Goal: Information Seeking & Learning: Learn about a topic

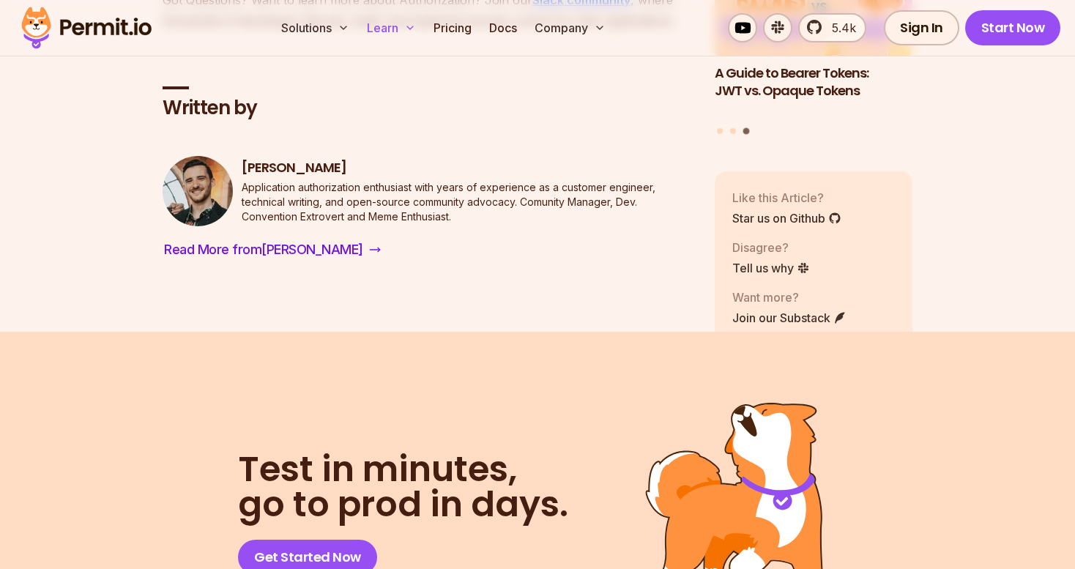
scroll to position [6789, 0]
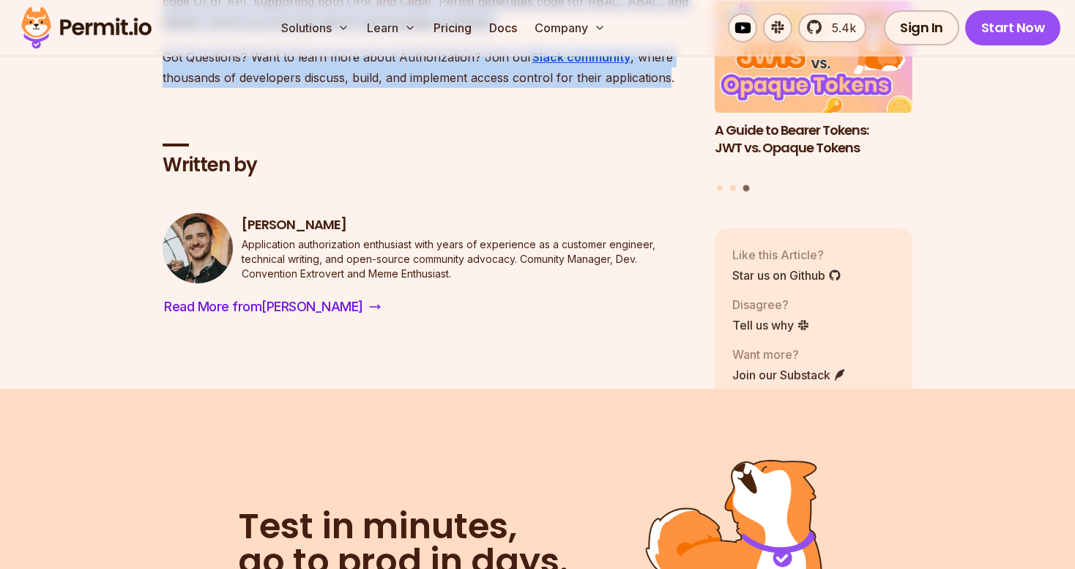
drag, startPoint x: 171, startPoint y: 231, endPoint x: 669, endPoint y: 100, distance: 514.8
copy article "Lore ip Dolorsitametc ad e Seddoei? Temporincidid ut l Etdolor magnaali e admin…"
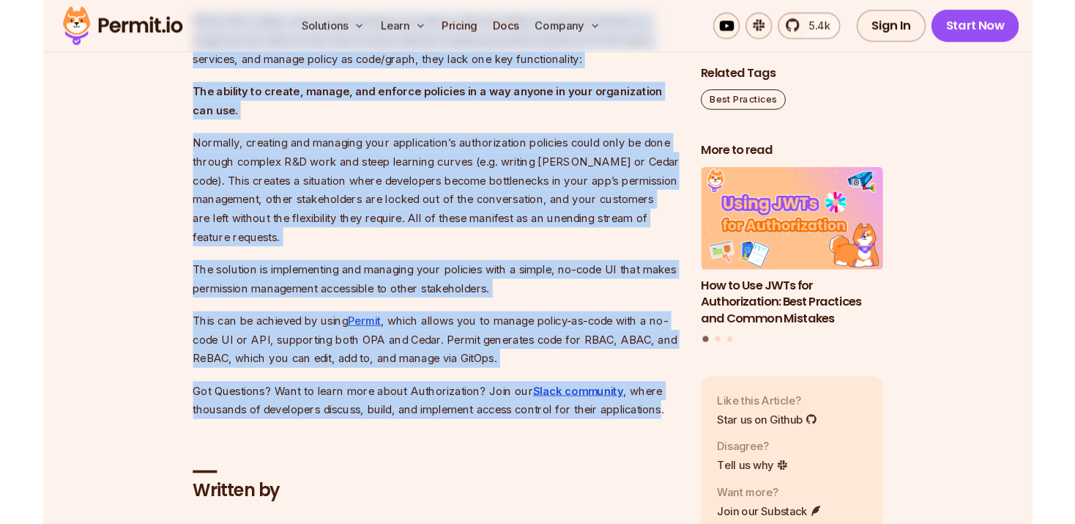
scroll to position [6134, 0]
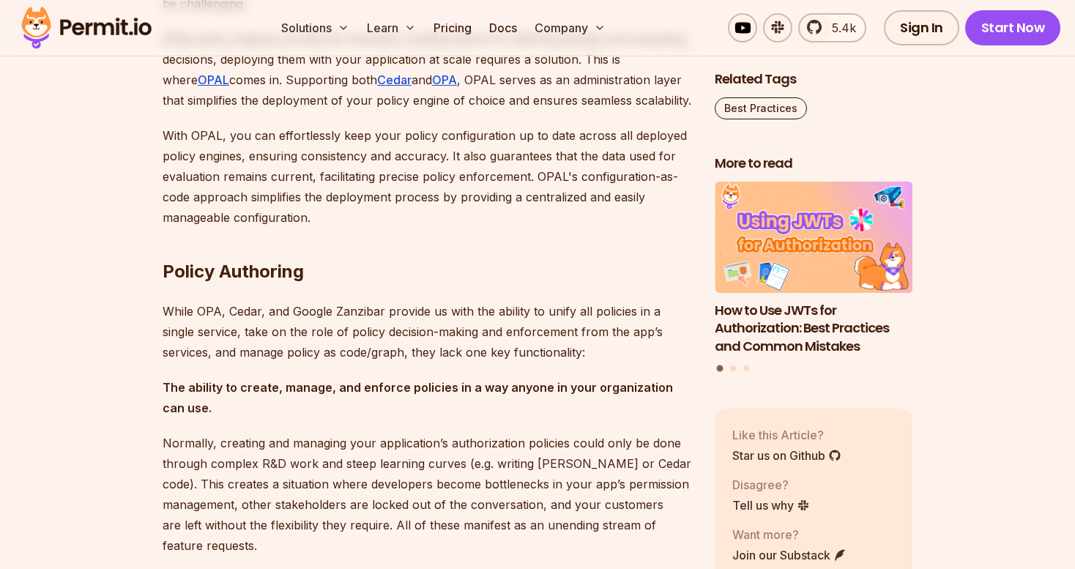
click at [566, 223] on p "With OPAL, you can effortlessly keep your policy configuration up to date acros…" at bounding box center [427, 176] width 529 height 103
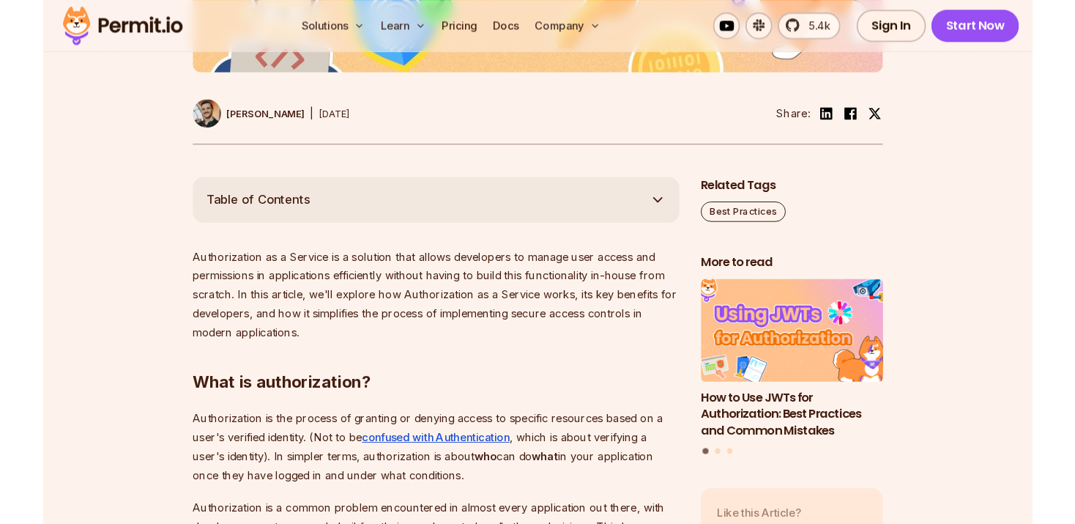
scroll to position [664, 0]
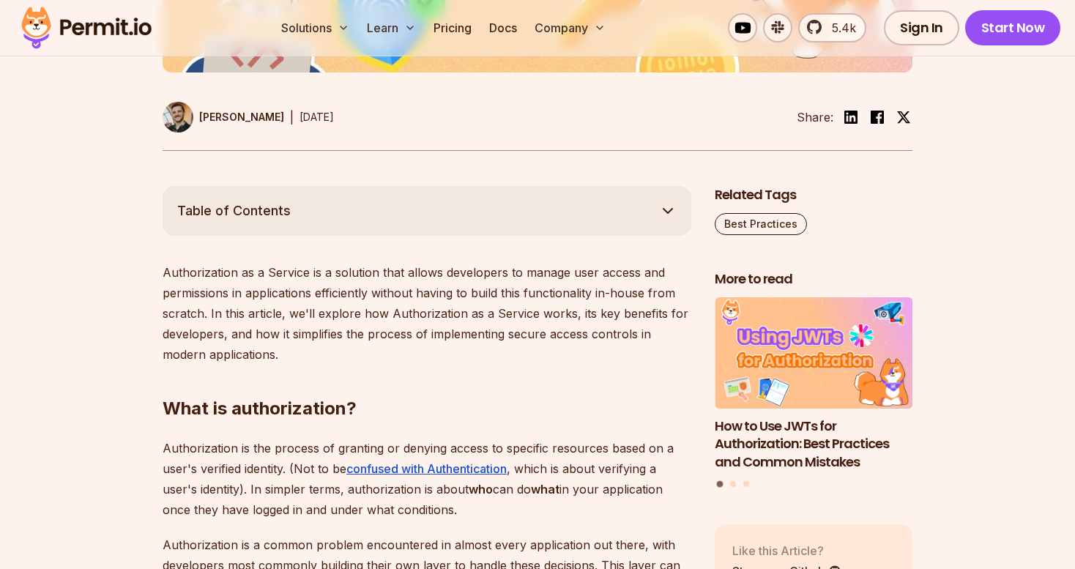
click at [503, 293] on p "Authorization as a Service is a solution that allows developers to manage user …" at bounding box center [427, 313] width 529 height 103
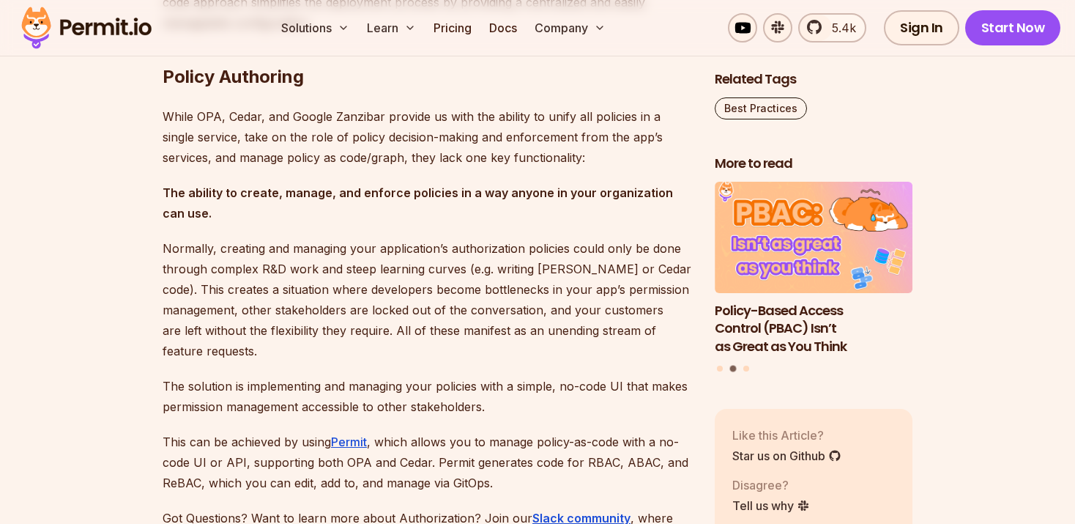
scroll to position [6258, 0]
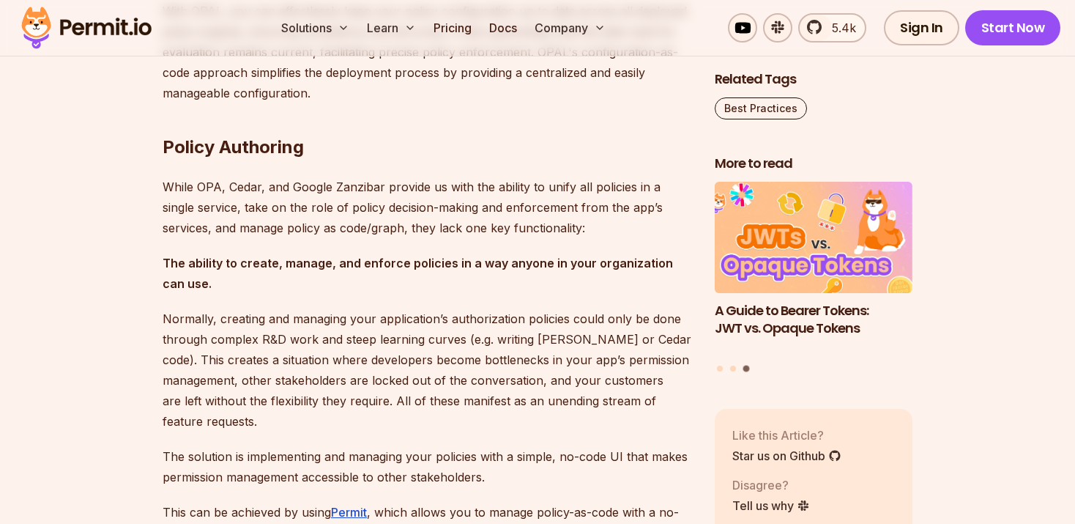
click at [579, 207] on p "While OPA, Cedar, and Google Zanzibar provide us with the ability to unify all …" at bounding box center [427, 208] width 529 height 62
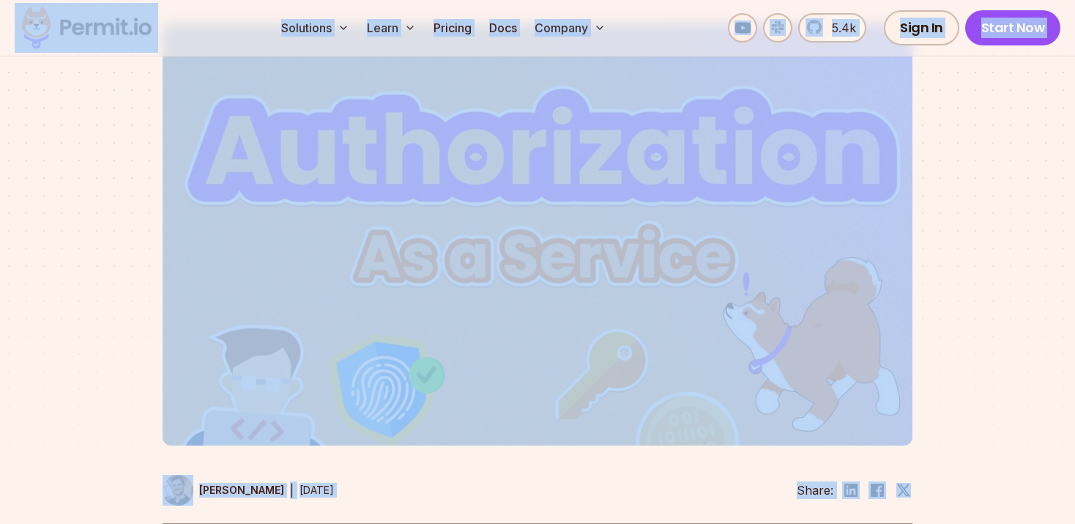
scroll to position [0, 0]
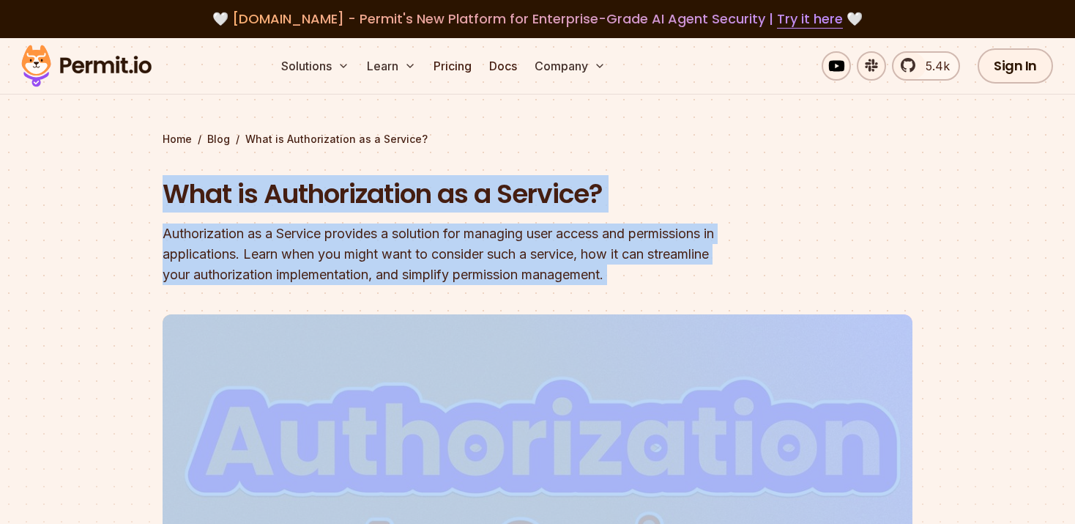
drag, startPoint x: 677, startPoint y: 153, endPoint x: 161, endPoint y: 178, distance: 516.2
copy article "Lore ip Dolorsitametc ad e Seddoei? Temporincidid ut l Etdolor magnaali e admin…"
click at [37, 81] on img at bounding box center [87, 66] width 144 height 50
